Goal: Task Accomplishment & Management: Use online tool/utility

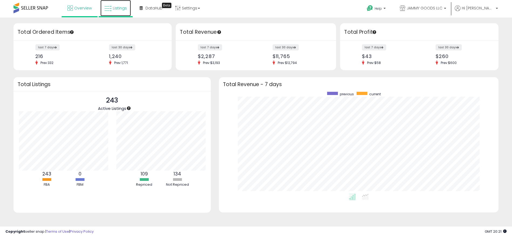
click at [114, 6] on span "Listings" at bounding box center [120, 7] width 14 height 5
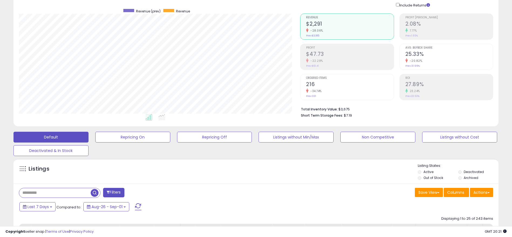
scroll to position [178, 0]
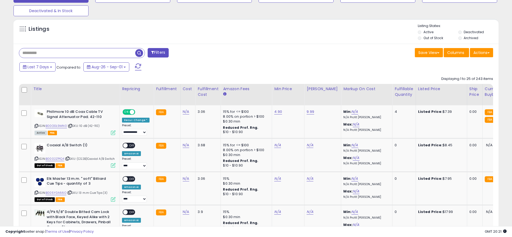
click at [77, 52] on input "text" at bounding box center [77, 52] width 116 height 9
type input "****"
click at [143, 54] on span "button" at bounding box center [141, 53] width 8 height 8
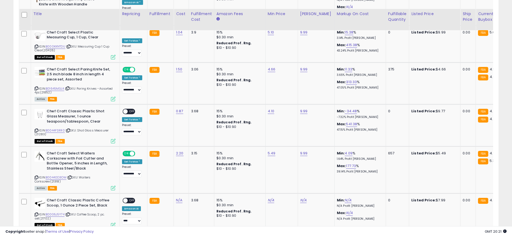
scroll to position [343, 0]
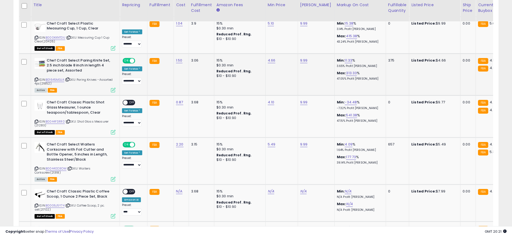
click at [204, 84] on td "3.06" at bounding box center [201, 74] width 25 height 42
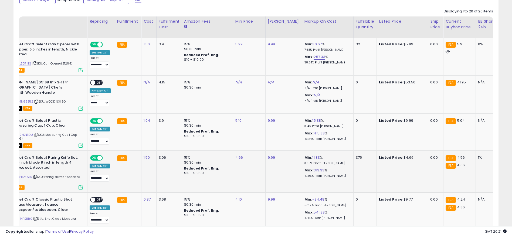
scroll to position [0, 0]
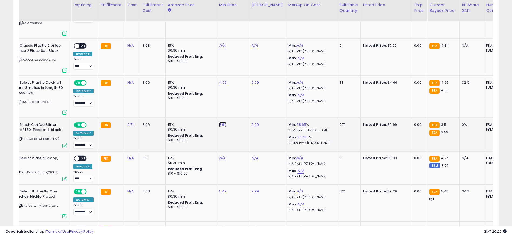
click at [221, 122] on link "3.99" at bounding box center [223, 124] width 8 height 5
type input "****"
click at [238, 107] on icon "submit" at bounding box center [235, 105] width 3 height 3
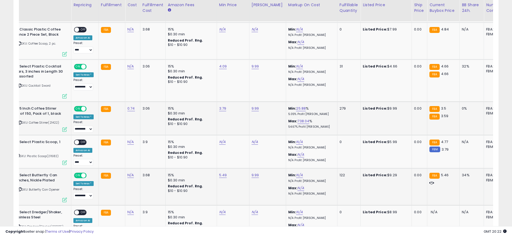
click at [186, 195] on td "15% $0.30 min Reduced Prof. Rng. $10 - $10.90" at bounding box center [191, 186] width 51 height 37
